Goal: Task Accomplishment & Management: Manage account settings

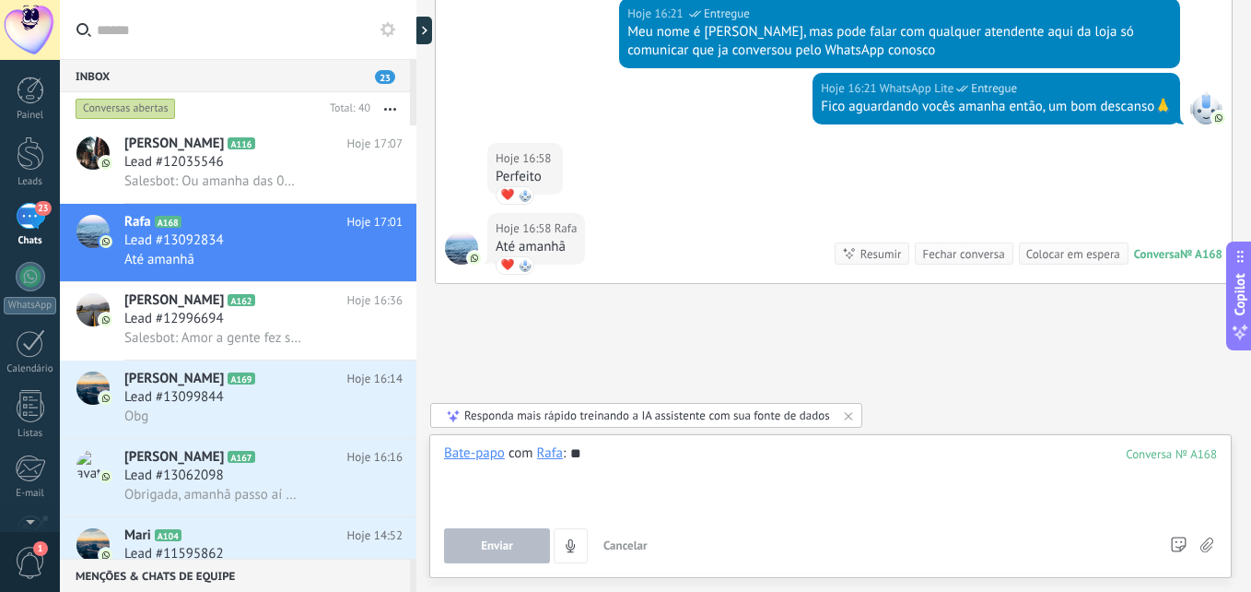
click at [674, 451] on div at bounding box center [830, 479] width 773 height 70
click at [191, 179] on span "Salesbot: Ou amanha das 09:00 as 13:00" at bounding box center [212, 181] width 177 height 18
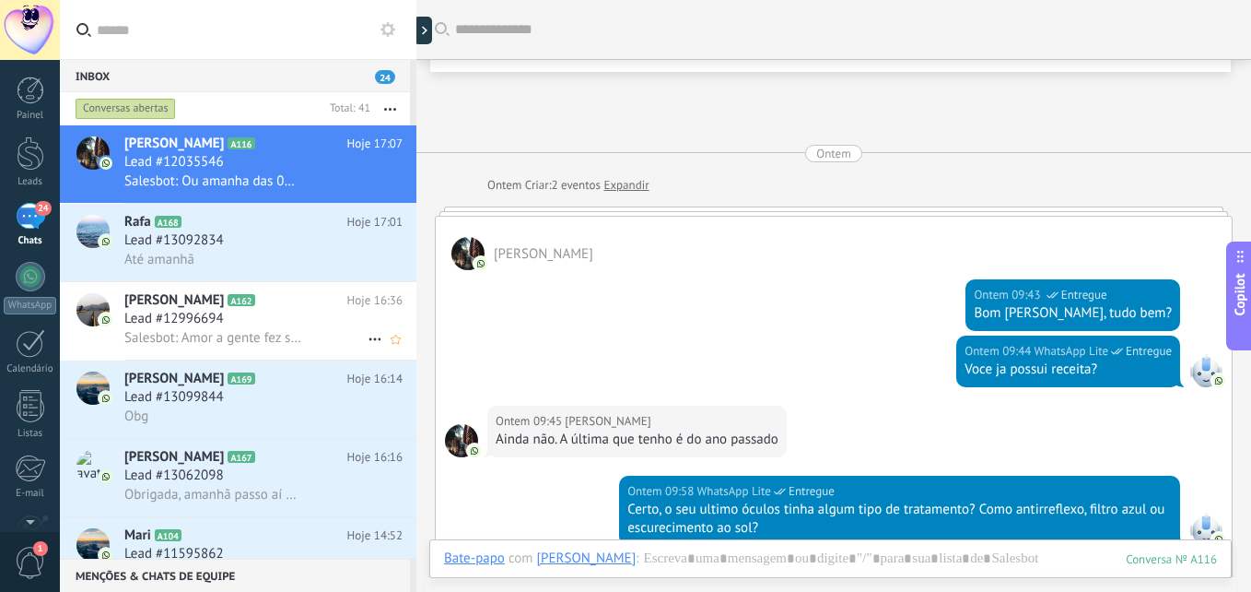
scroll to position [2718, 0]
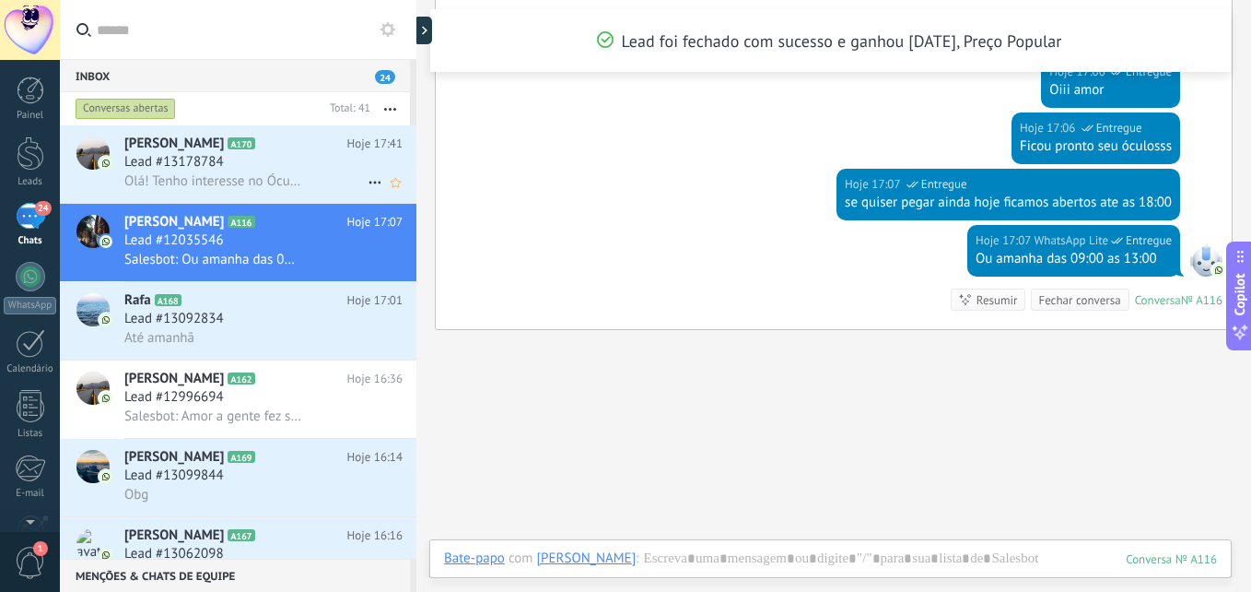
click at [214, 164] on span "Lead #13178784" at bounding box center [174, 162] width 100 height 18
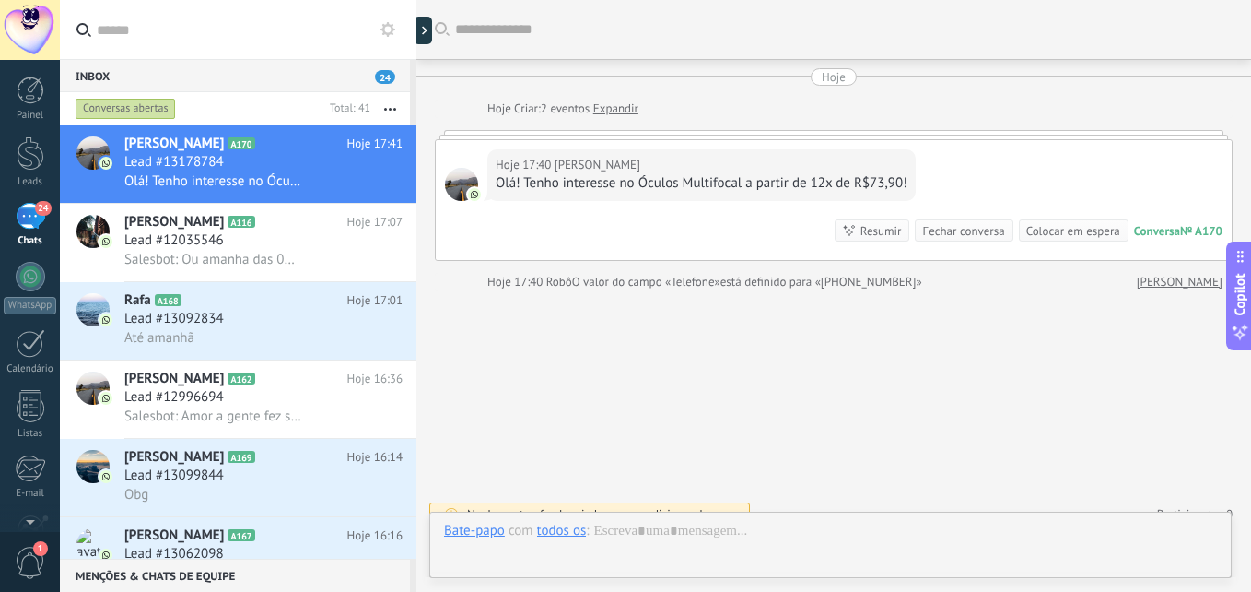
scroll to position [21, 0]
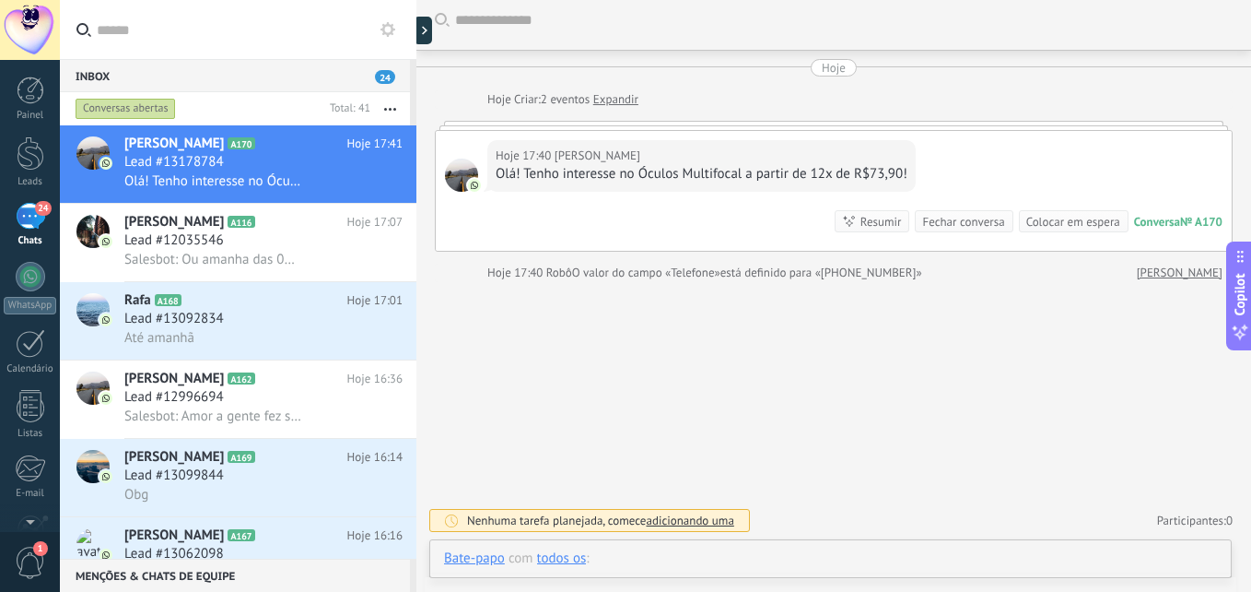
click at [685, 549] on div at bounding box center [830, 576] width 773 height 55
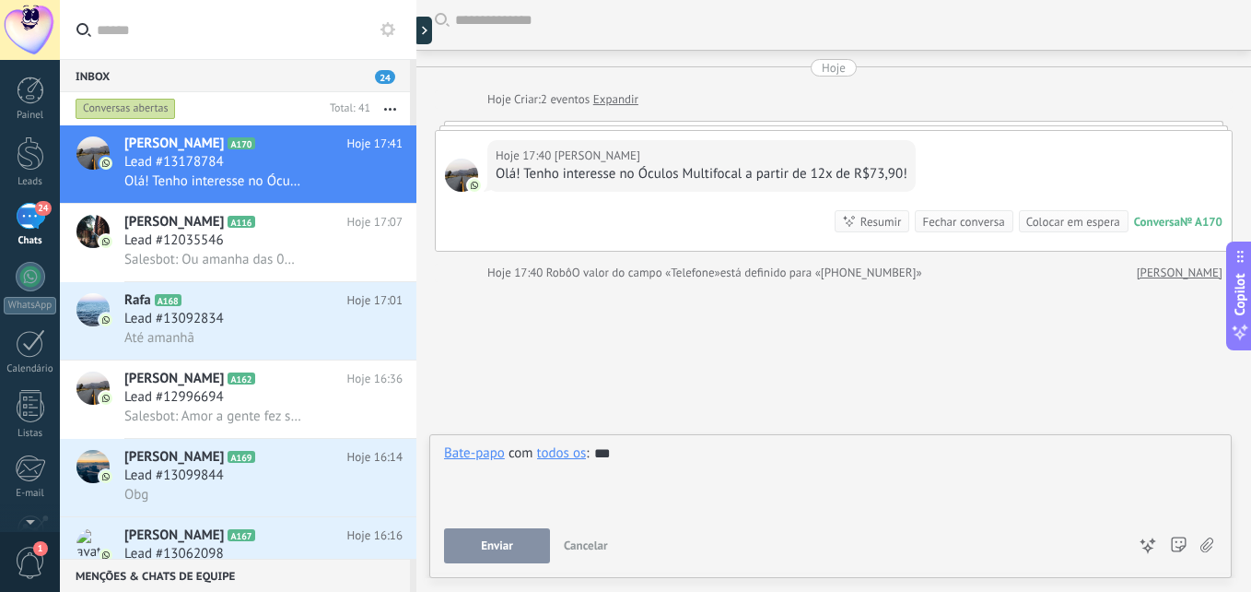
scroll to position [9, 0]
click at [498, 546] on span "Enviar" at bounding box center [497, 545] width 32 height 13
click at [564, 456] on div "todos os" at bounding box center [562, 452] width 50 height 17
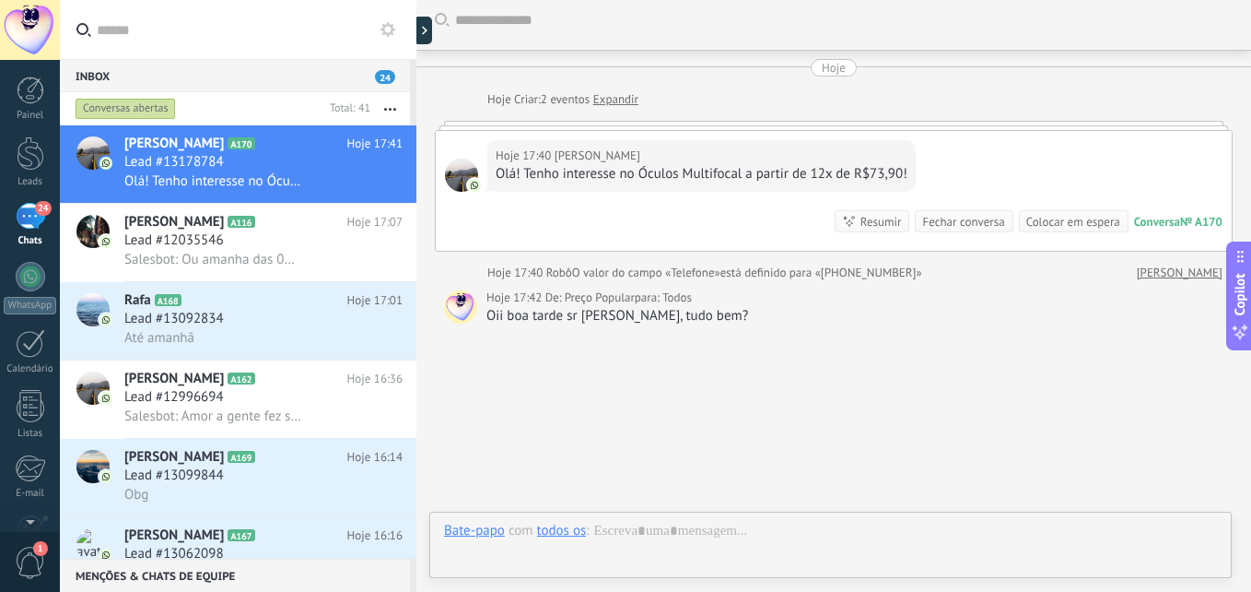
scroll to position [64, 0]
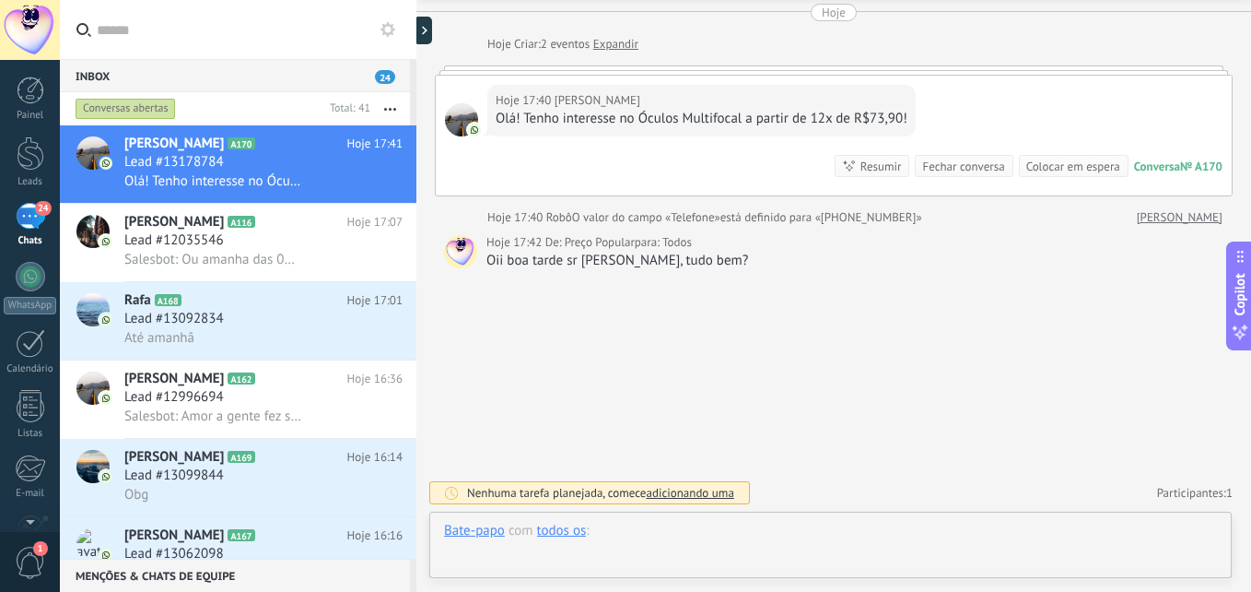
click at [646, 539] on div at bounding box center [830, 549] width 773 height 55
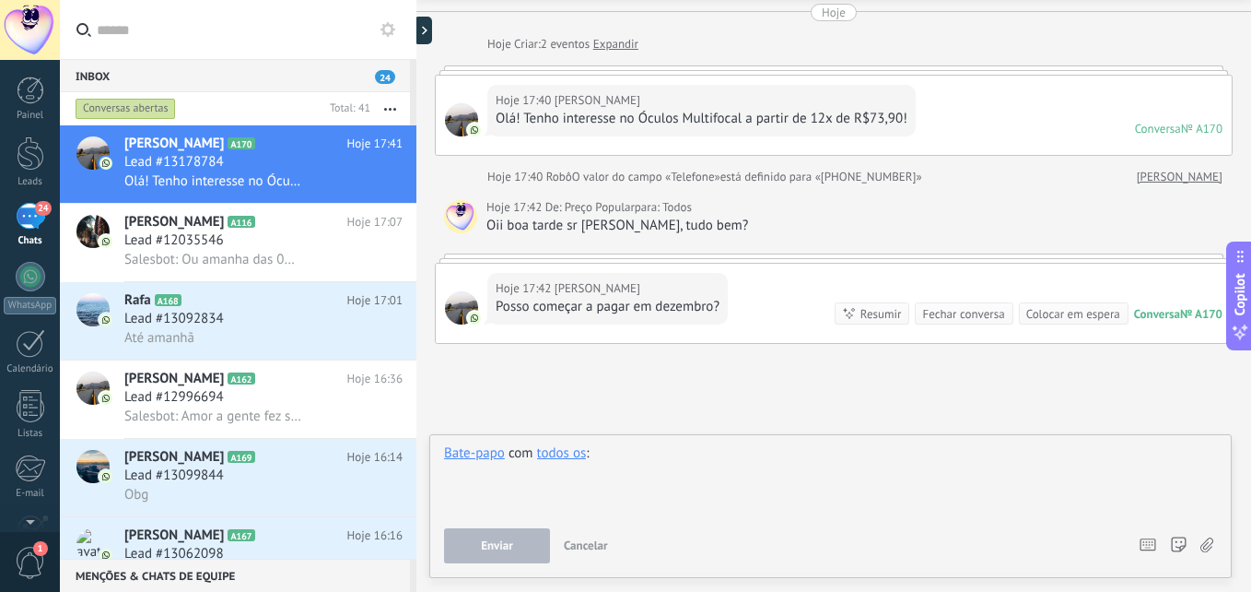
scroll to position [28, 0]
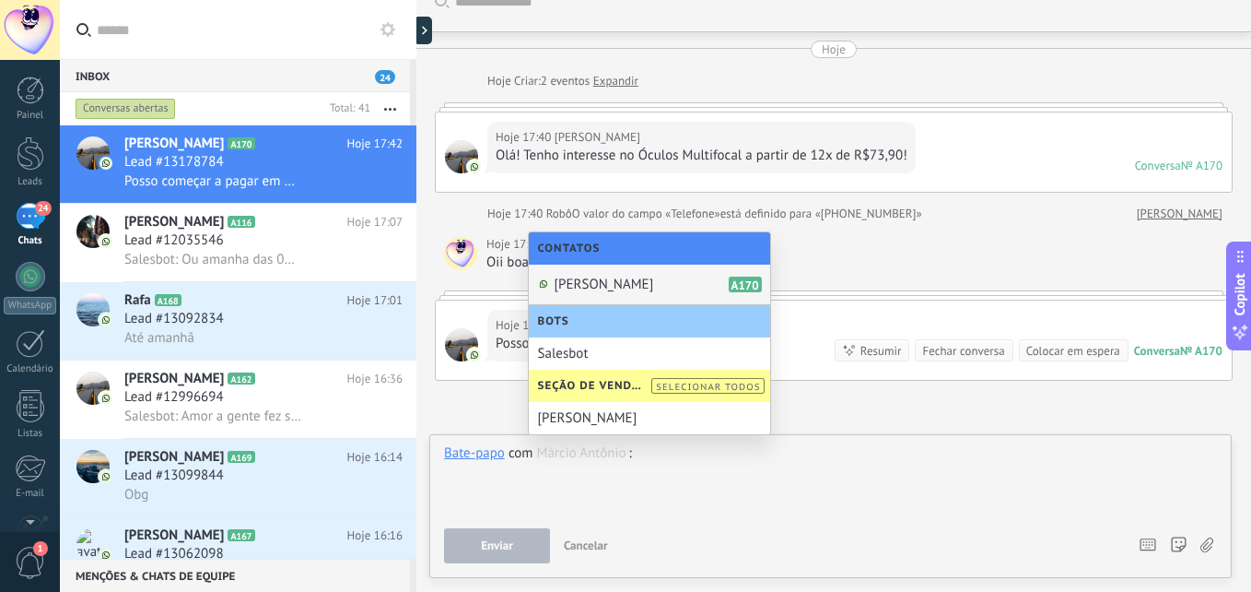
click at [654, 287] on span "[PERSON_NAME]" at bounding box center [605, 284] width 100 height 18
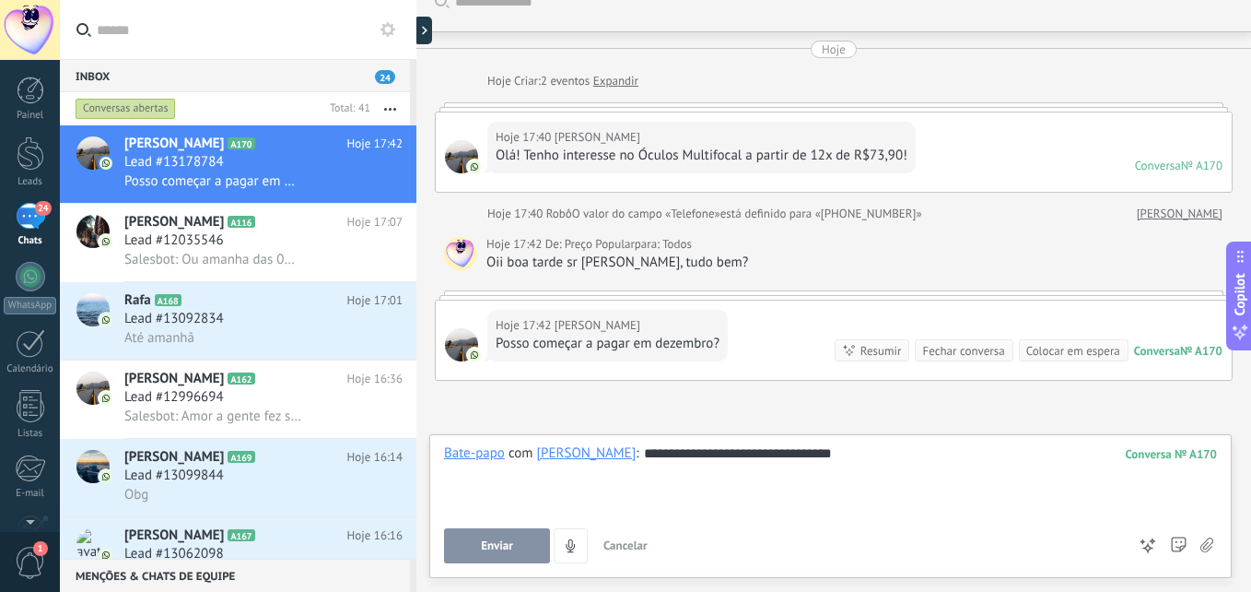
click at [499, 548] on span "Enviar" at bounding box center [497, 545] width 32 height 13
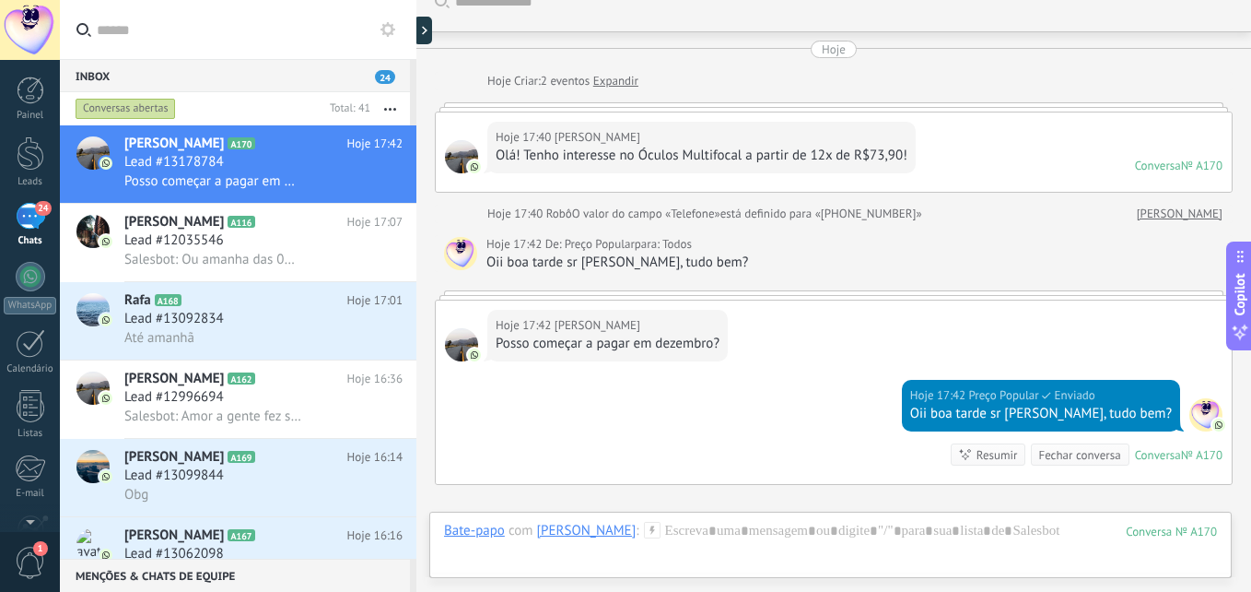
scroll to position [242, 0]
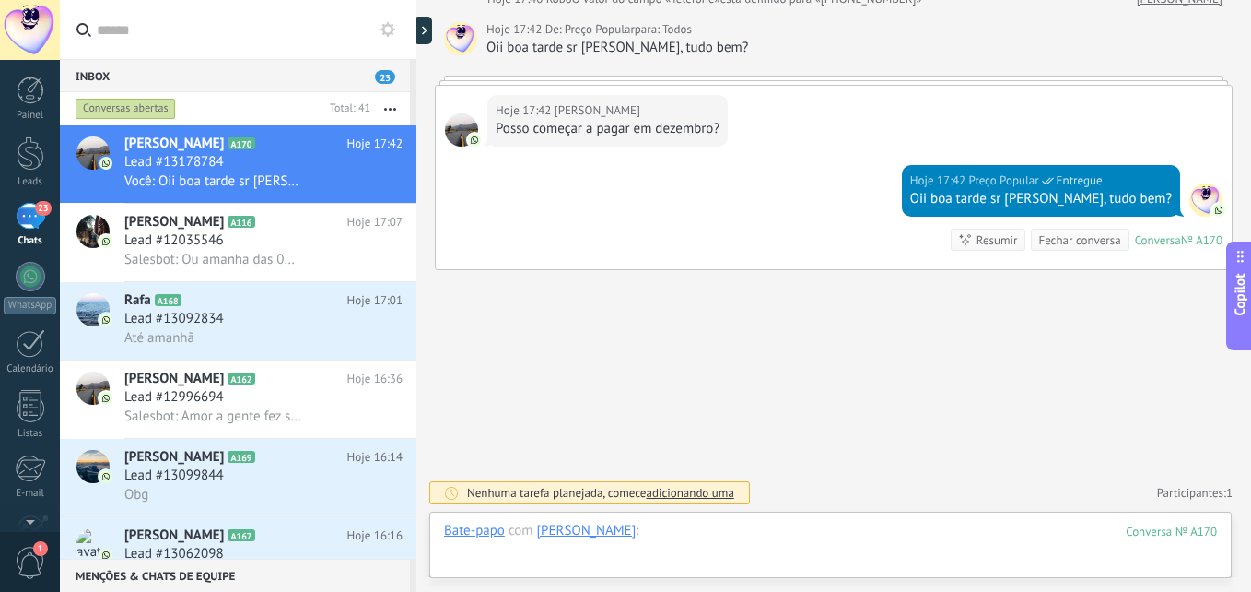
click at [937, 526] on div at bounding box center [830, 549] width 773 height 55
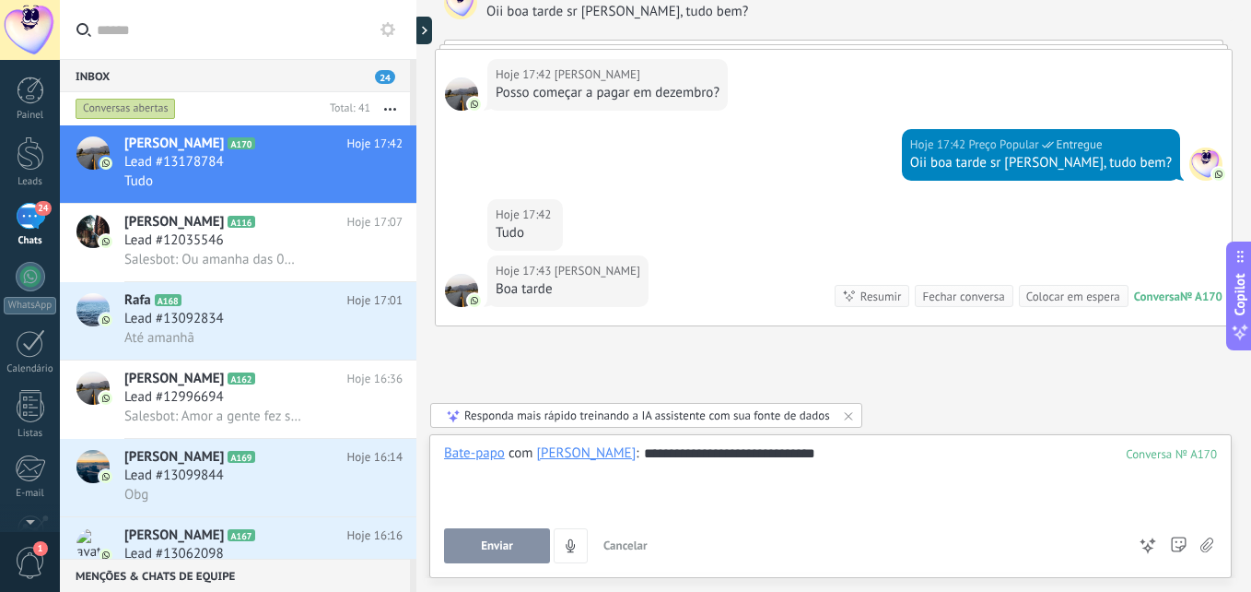
scroll to position [334, 0]
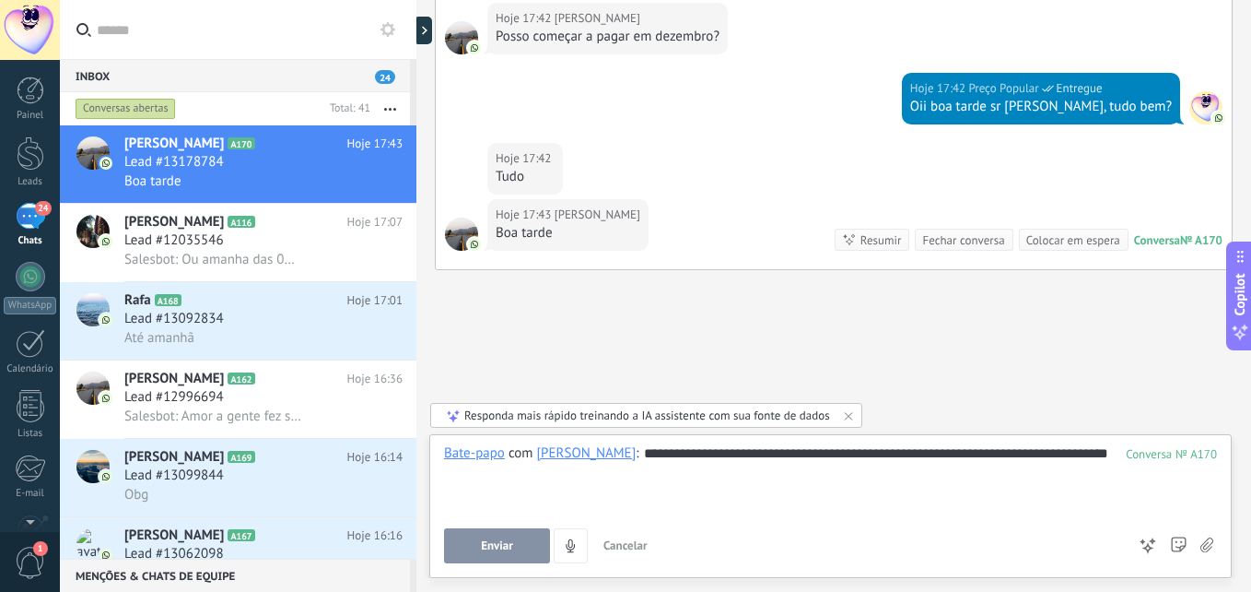
click at [502, 533] on button "Enviar" at bounding box center [497, 545] width 106 height 35
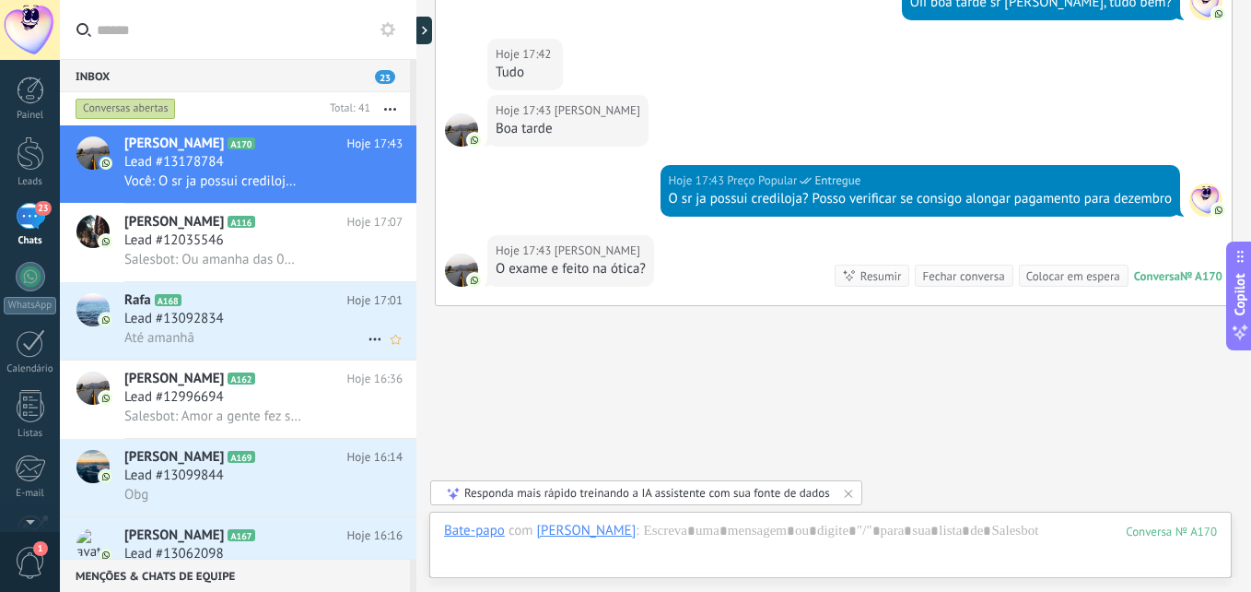
scroll to position [475, 0]
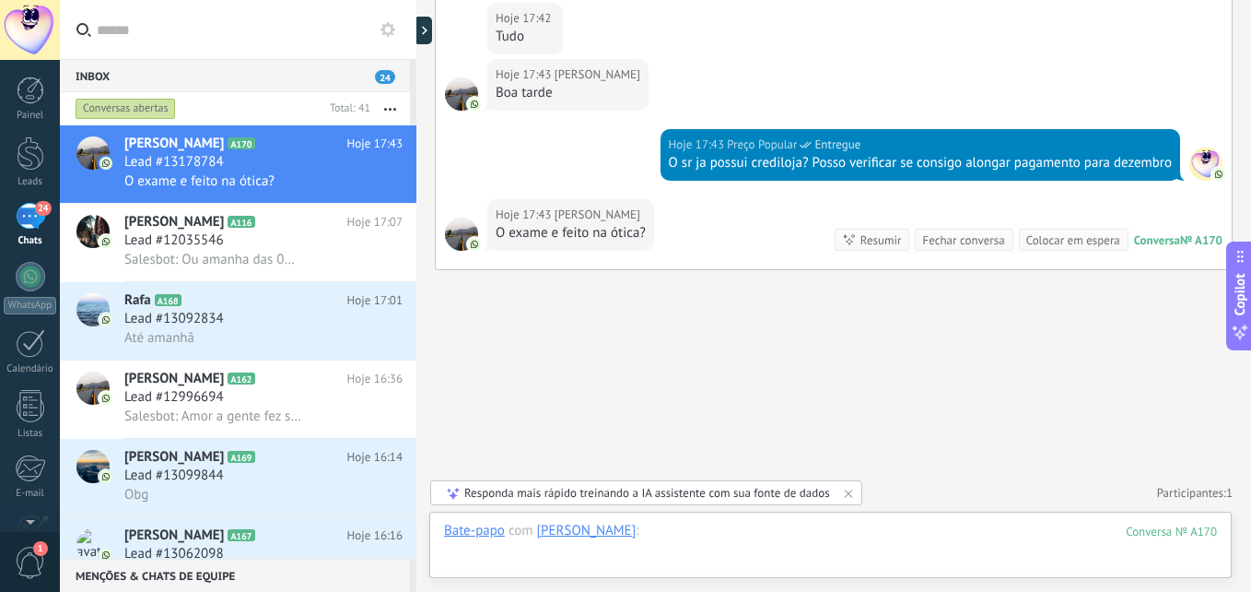
click at [734, 541] on div at bounding box center [830, 549] width 773 height 55
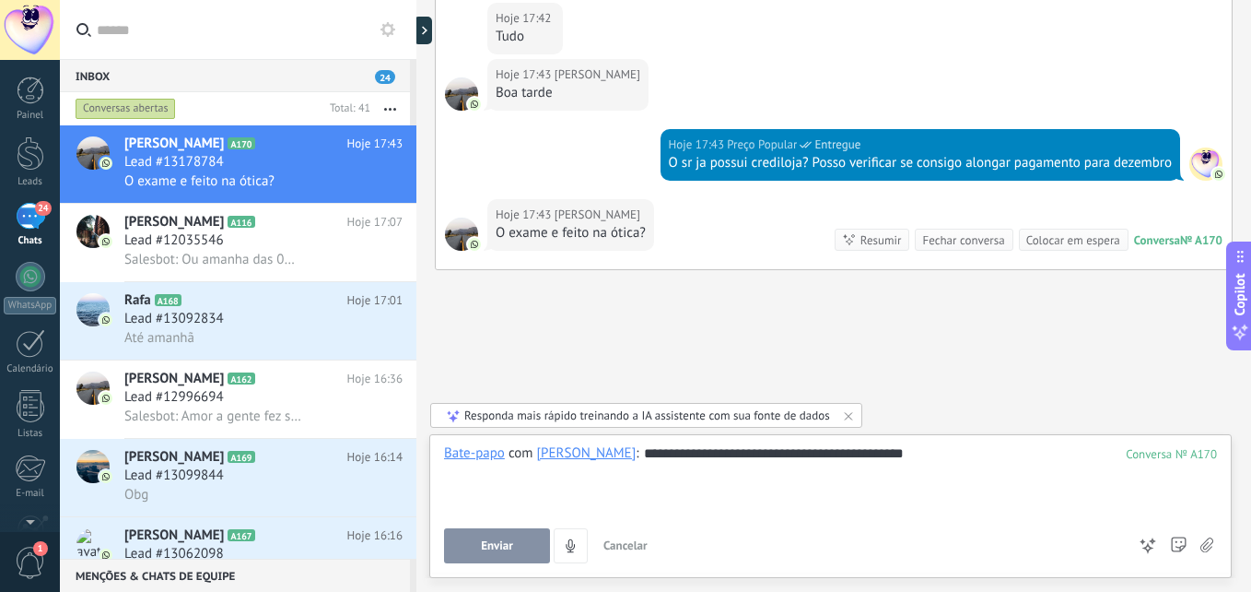
click at [513, 549] on button "Enviar" at bounding box center [497, 545] width 106 height 35
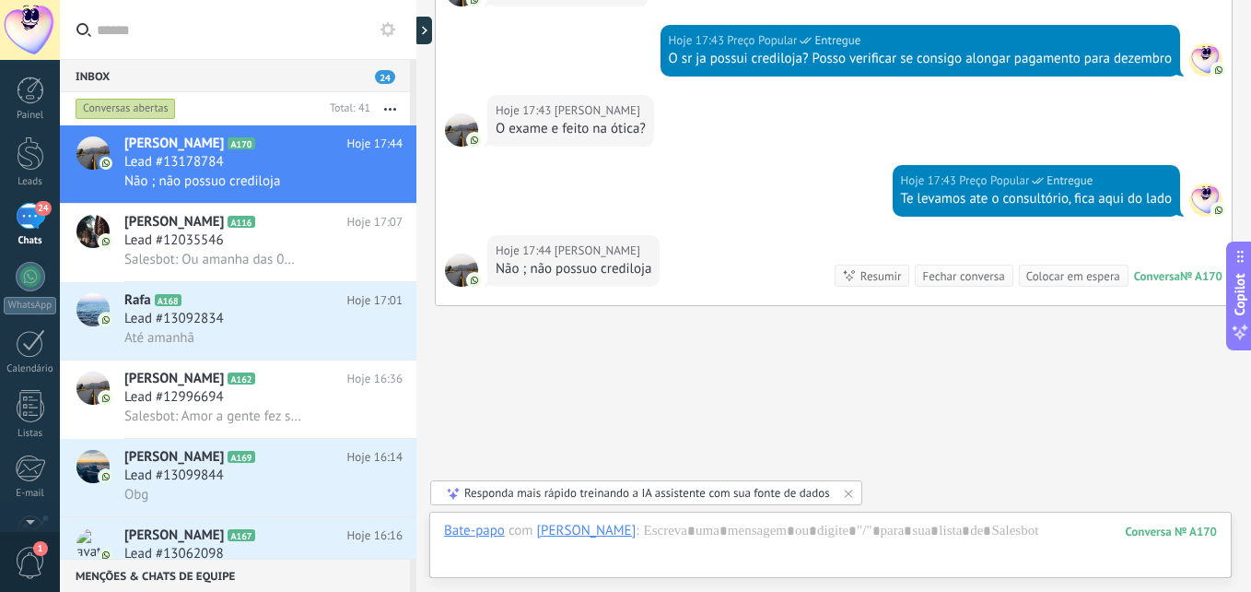
scroll to position [615, 0]
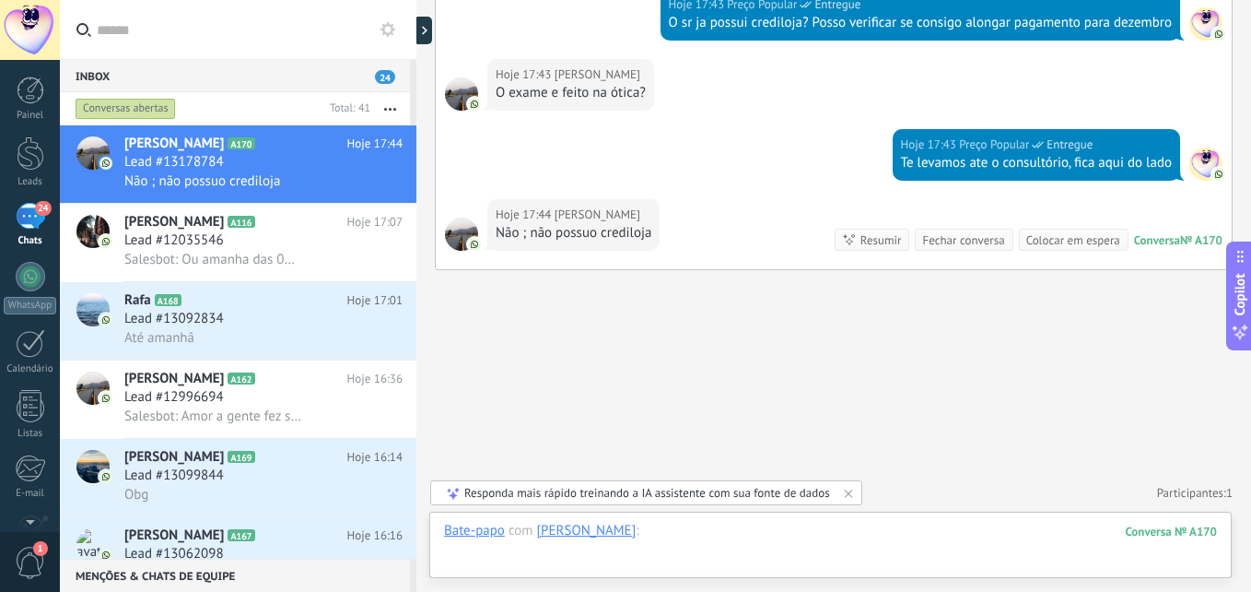
click at [766, 553] on div at bounding box center [830, 549] width 773 height 55
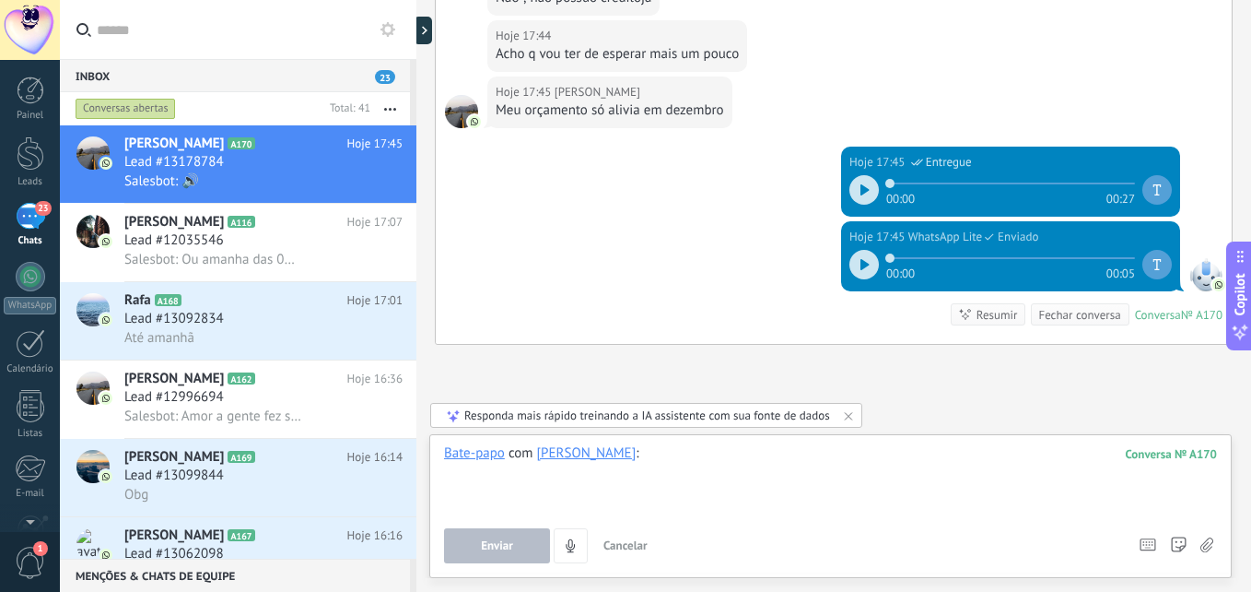
scroll to position [876, 0]
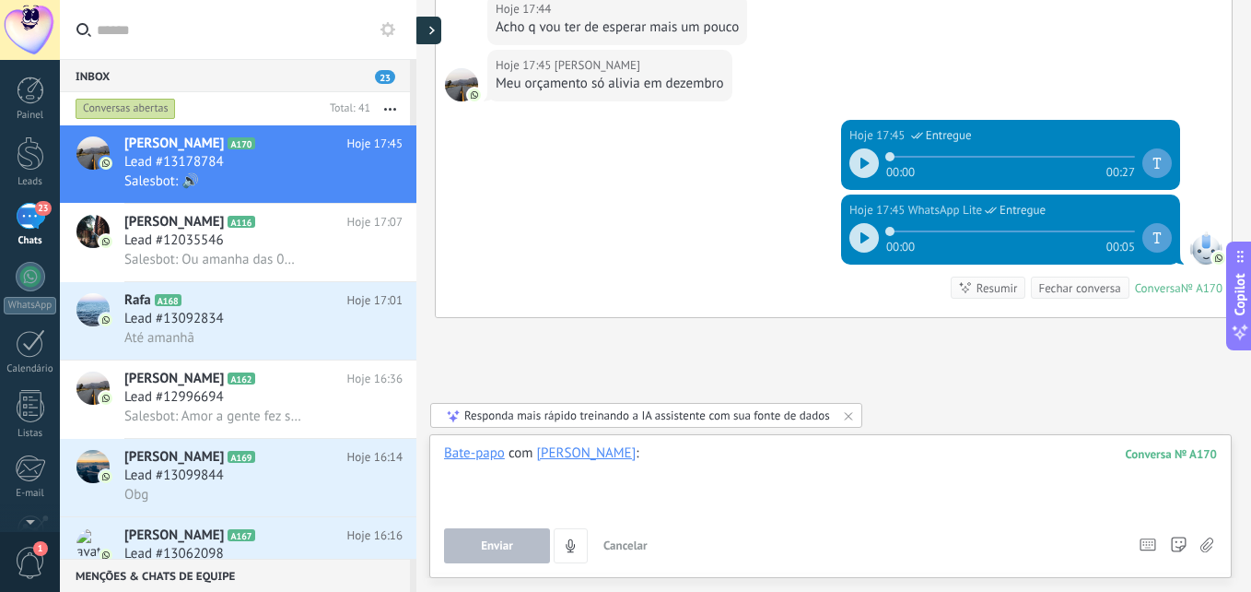
click at [424, 27] on div at bounding box center [428, 31] width 28 height 28
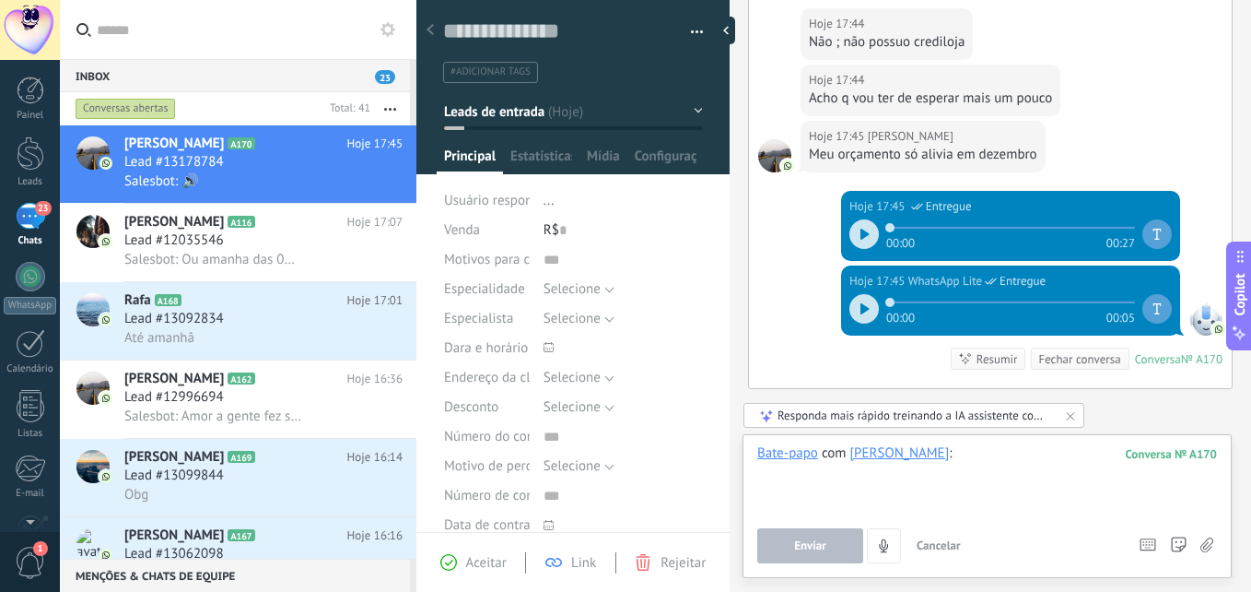
scroll to position [18, 0]
click at [669, 111] on button "Leads de entrada" at bounding box center [573, 111] width 259 height 33
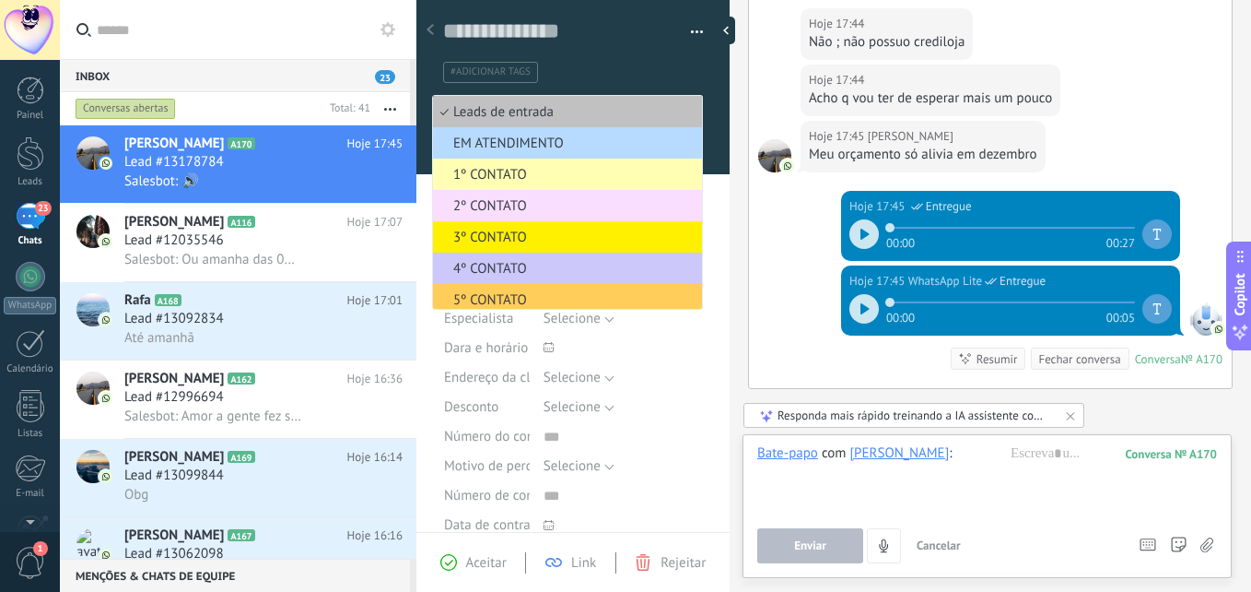
click at [528, 143] on span "EM ATENDIMENTO" at bounding box center [565, 144] width 264 height 18
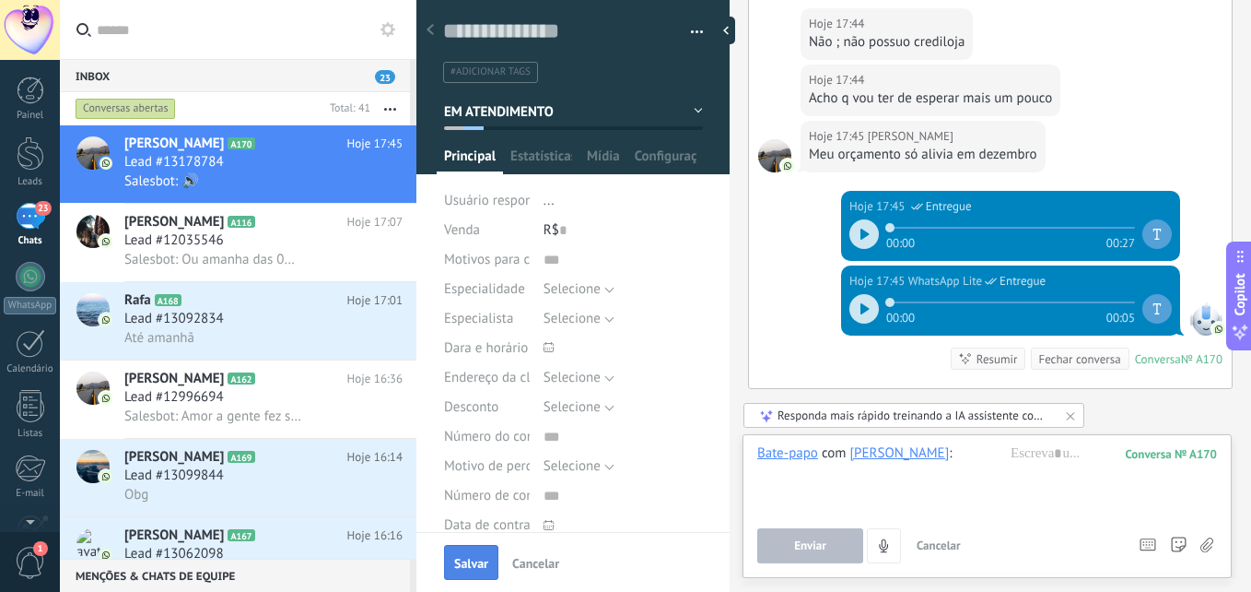
click at [475, 571] on button "Salvar" at bounding box center [471, 562] width 54 height 35
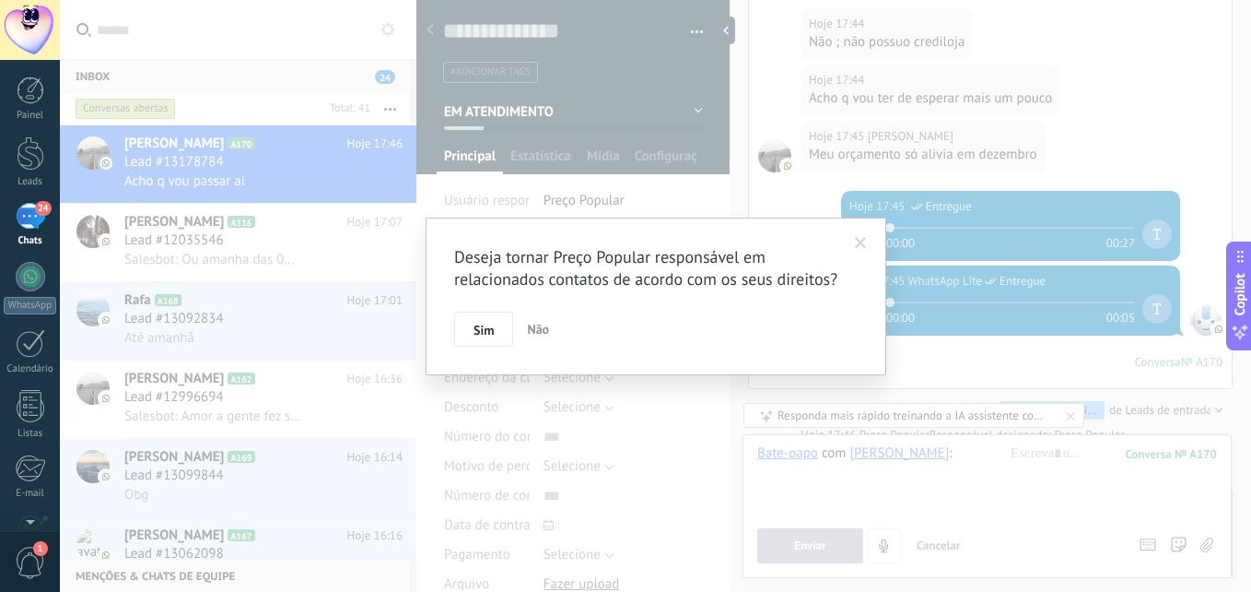
scroll to position [956, 0]
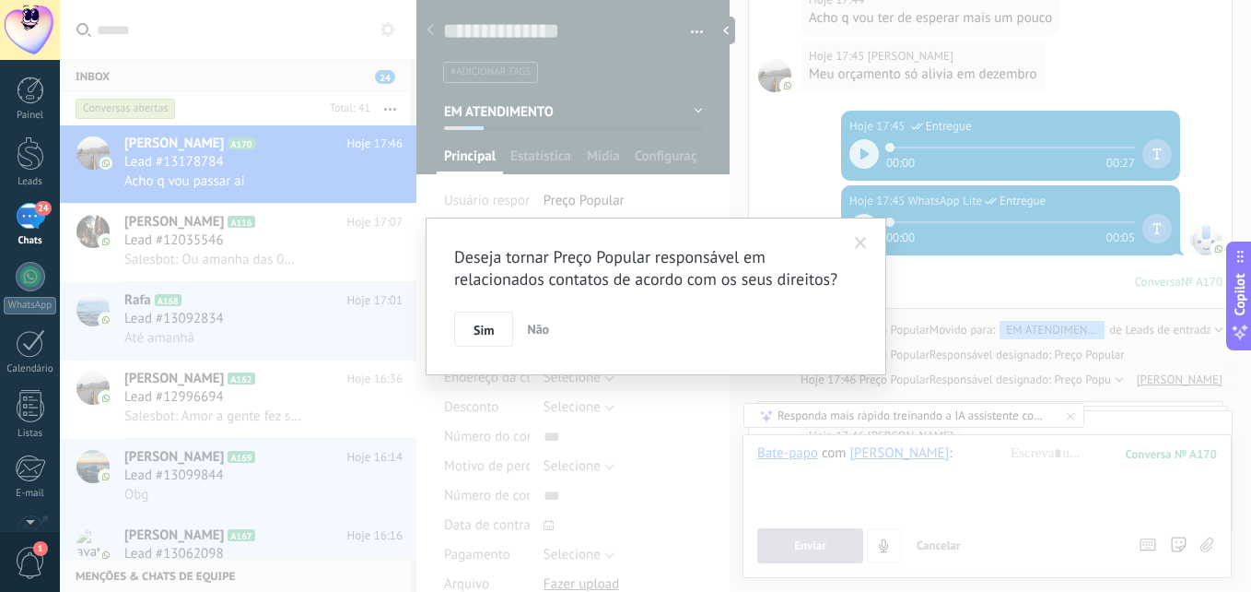
click at [542, 329] on span "Não" at bounding box center [538, 329] width 22 height 17
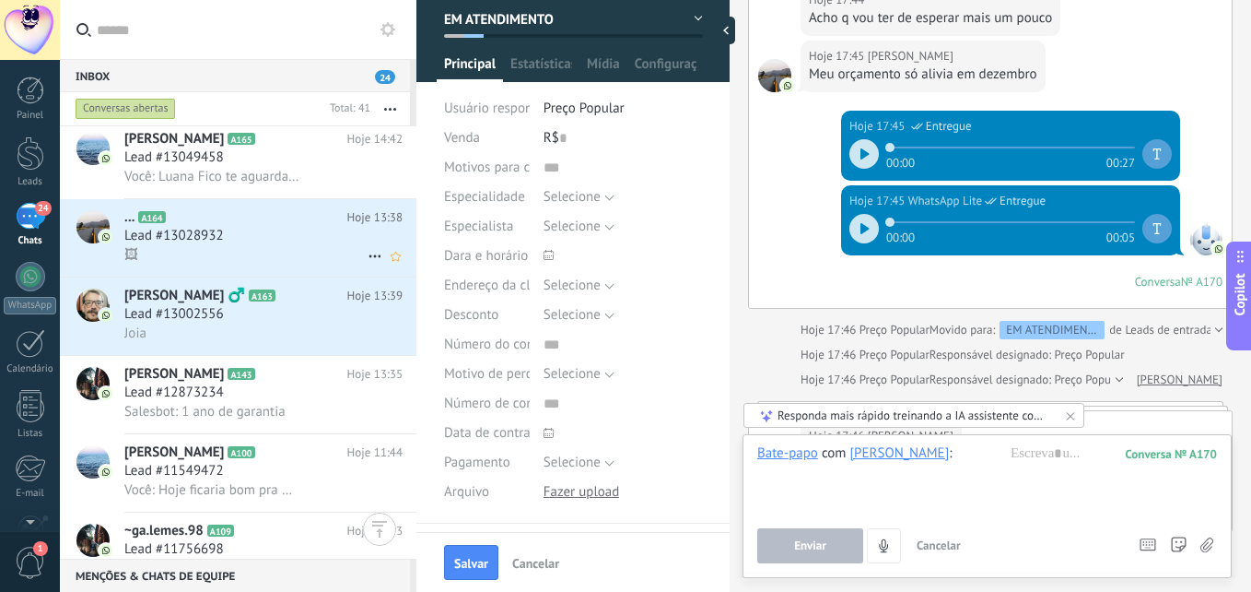
scroll to position [646, 0]
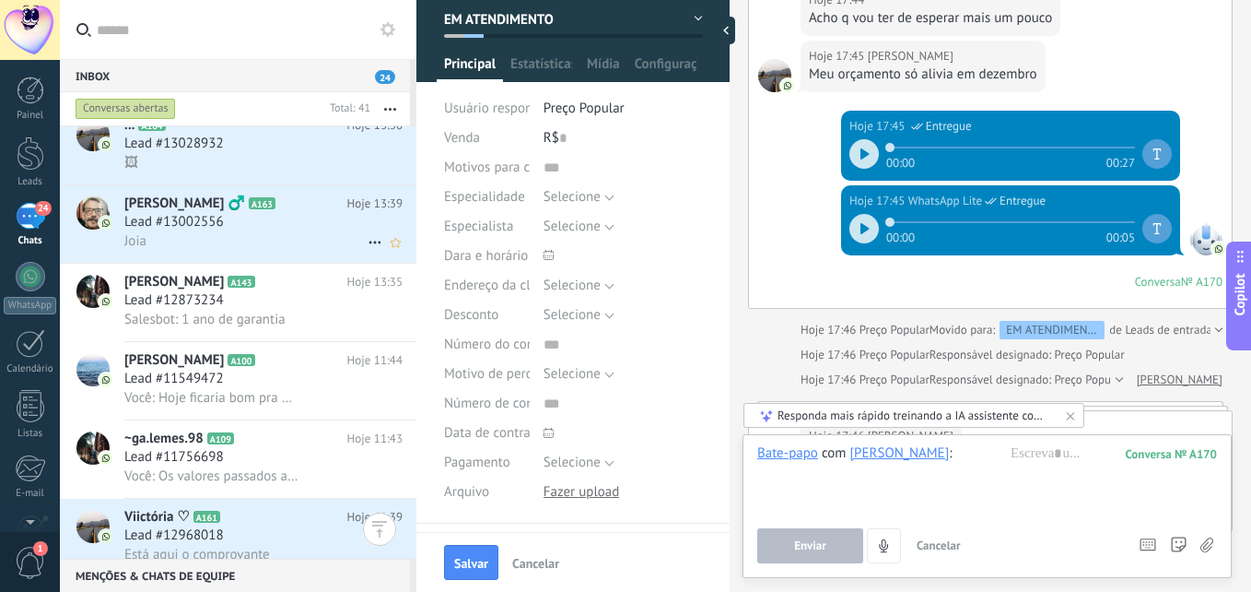
click at [264, 237] on div "Joia" at bounding box center [263, 240] width 278 height 19
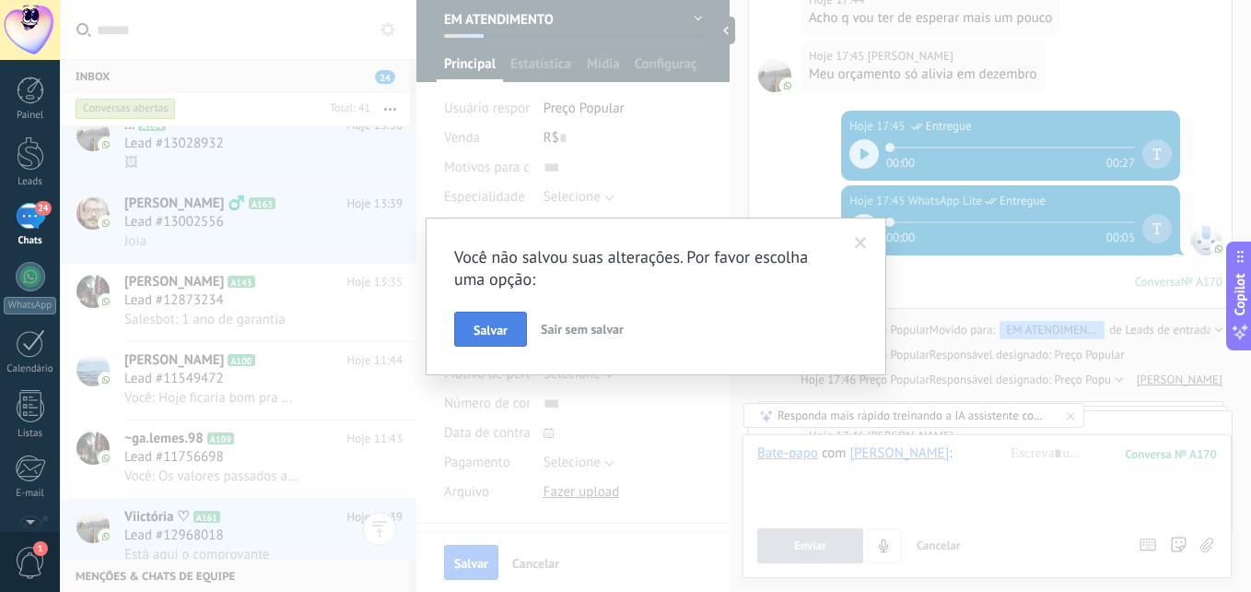
click at [493, 330] on span "Salvar" at bounding box center [491, 329] width 34 height 13
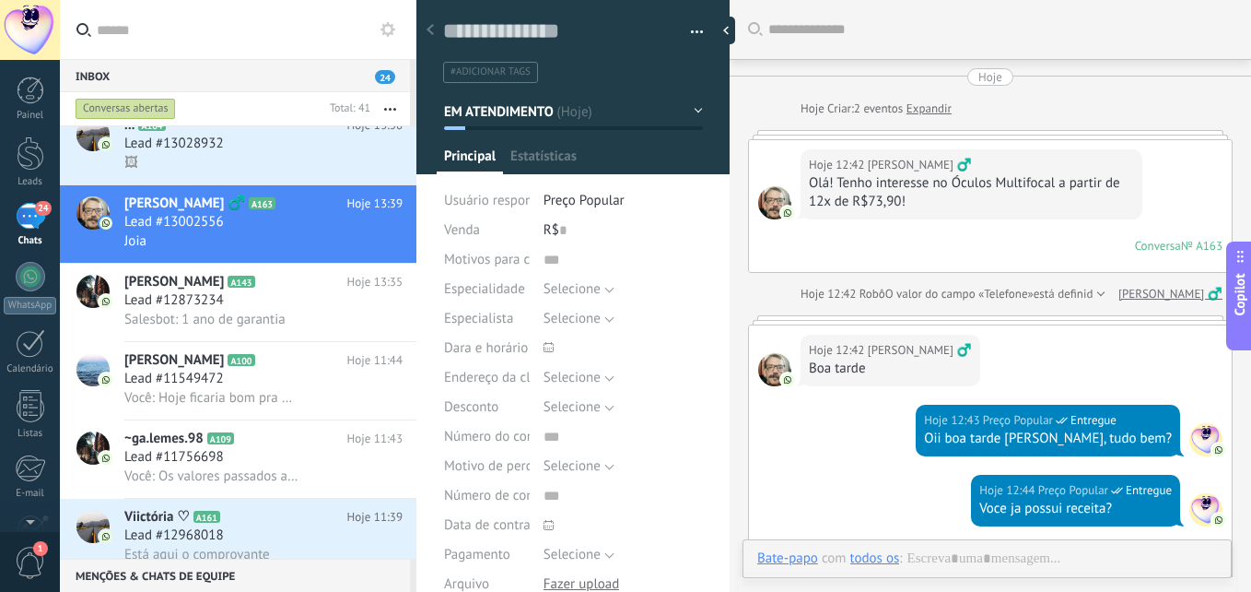
type textarea "**********"
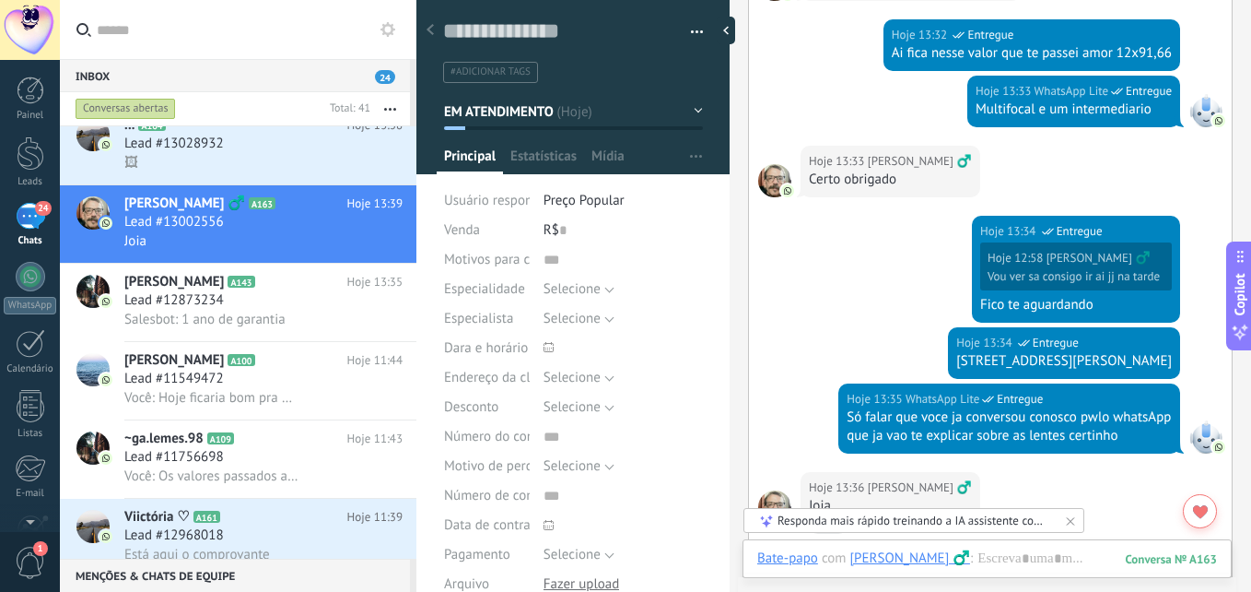
scroll to position [1236, 0]
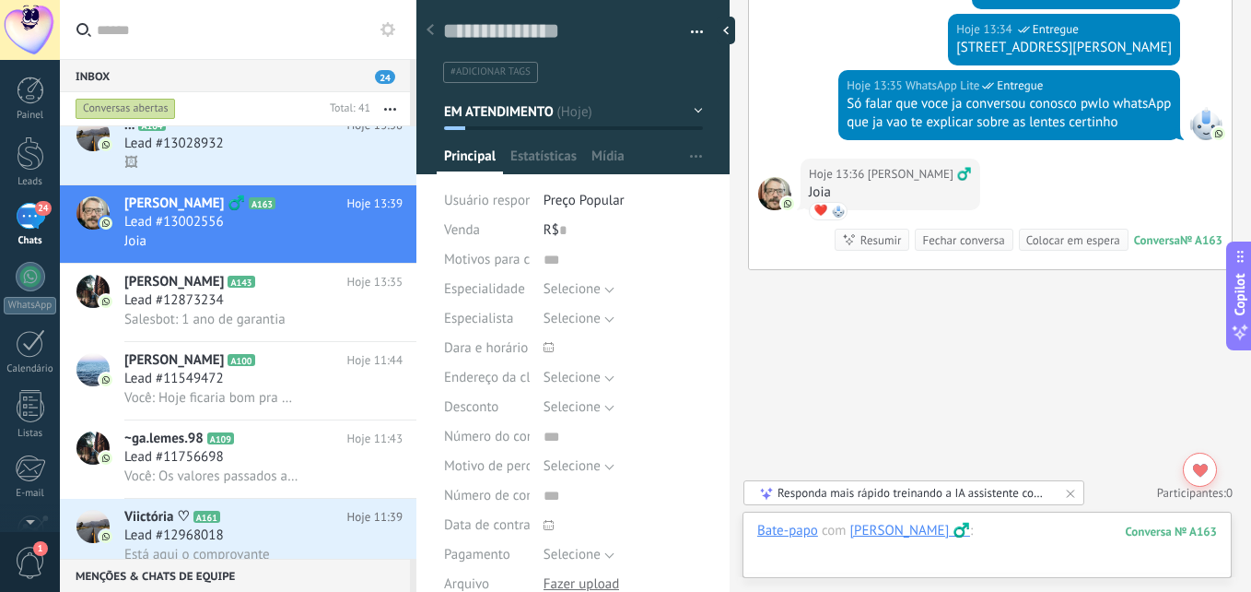
click at [1033, 542] on div at bounding box center [987, 549] width 460 height 55
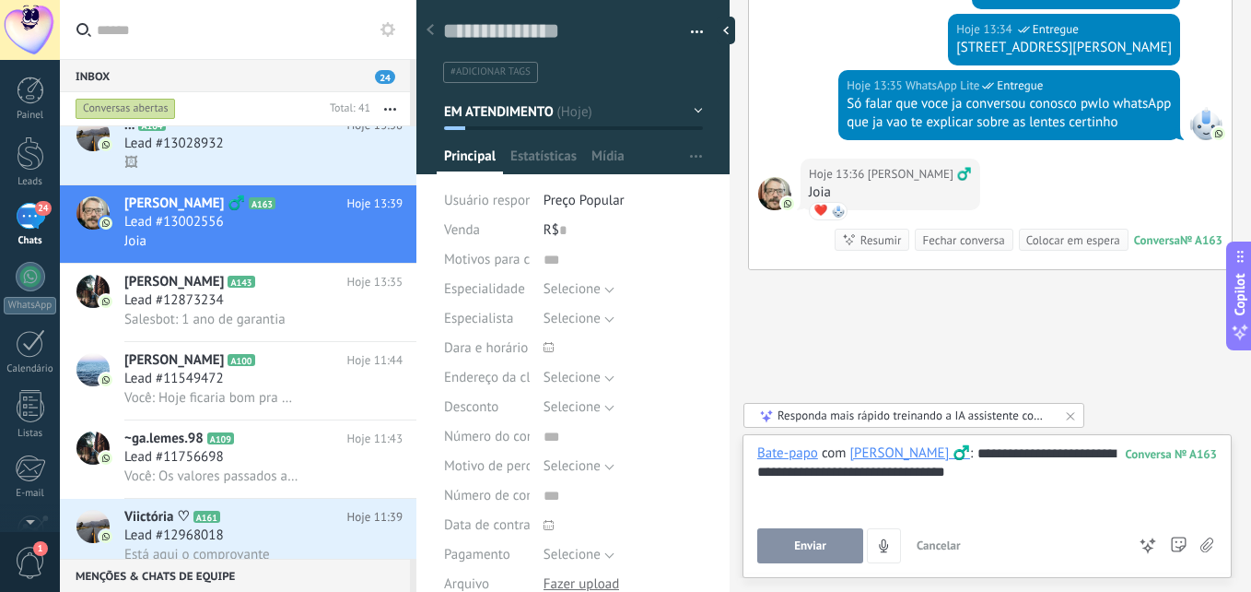
click at [838, 547] on button "Enviar" at bounding box center [810, 545] width 106 height 35
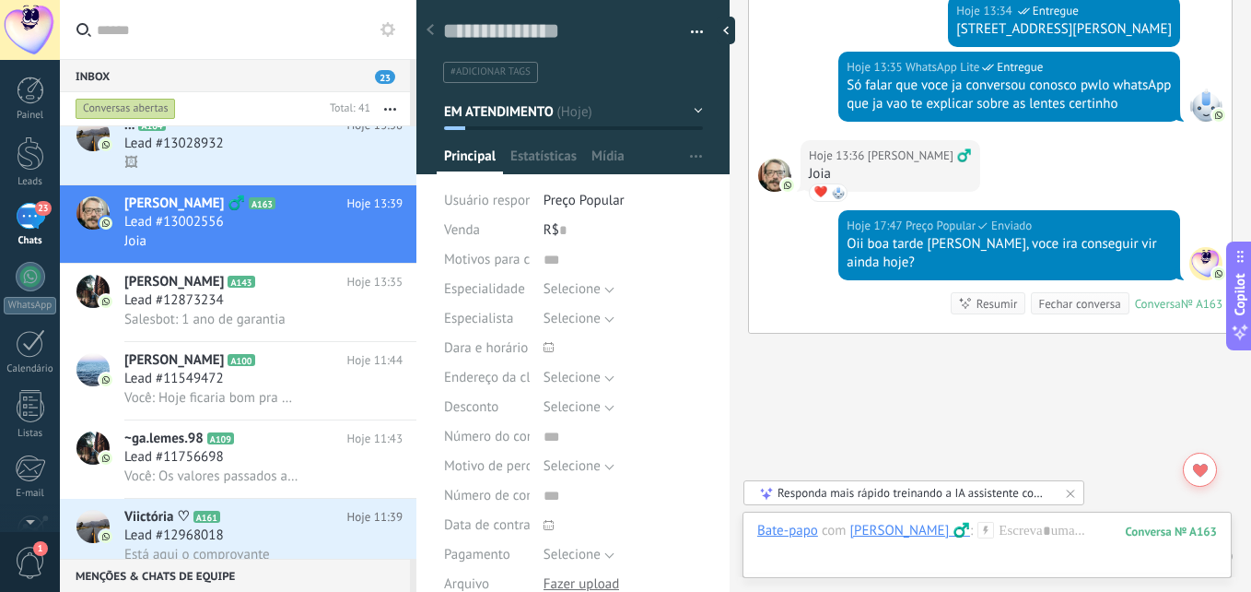
scroll to position [1318, 0]
